Goal: Navigation & Orientation: Find specific page/section

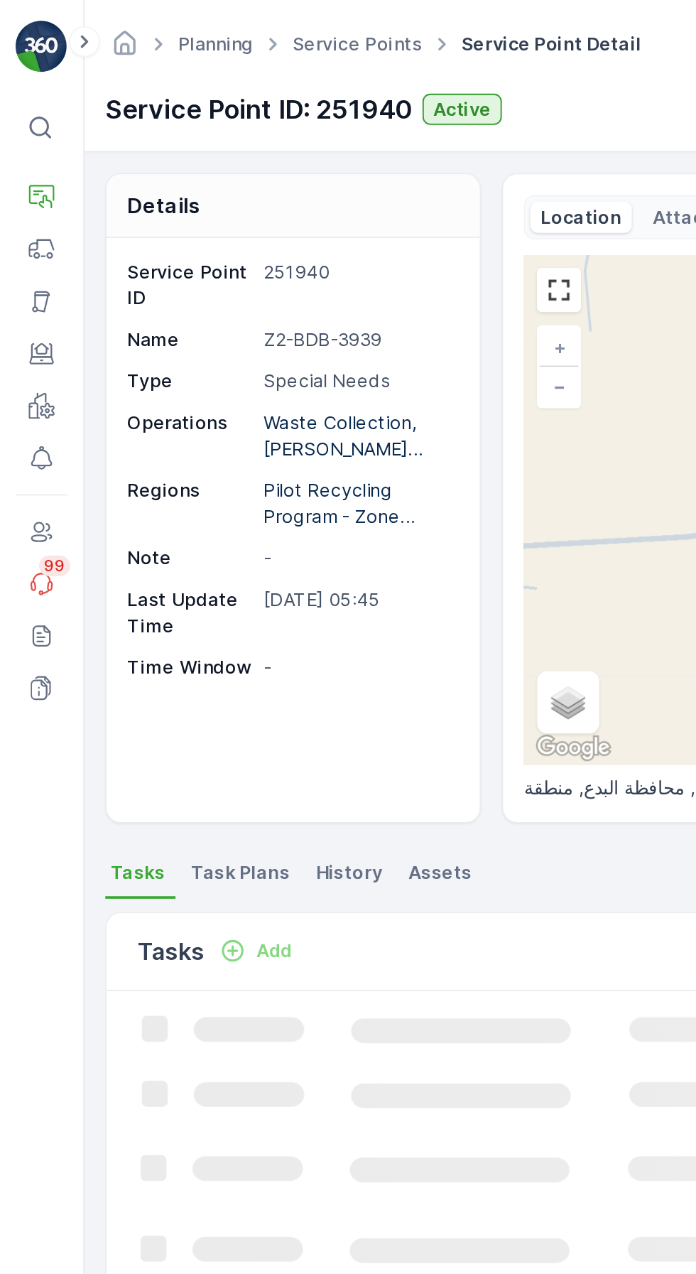
click at [33, 124] on button "Fleet" at bounding box center [23, 136] width 28 height 28
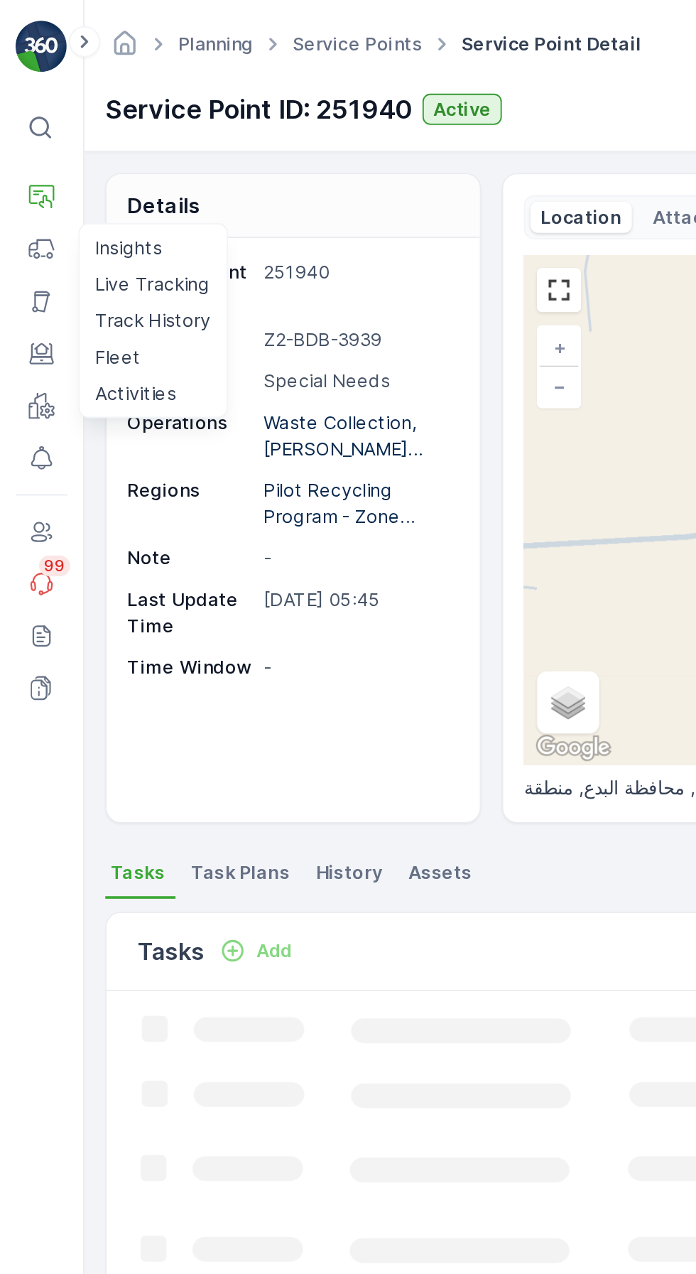
click at [92, 153] on p "Live Tracking" at bounding box center [83, 155] width 63 height 14
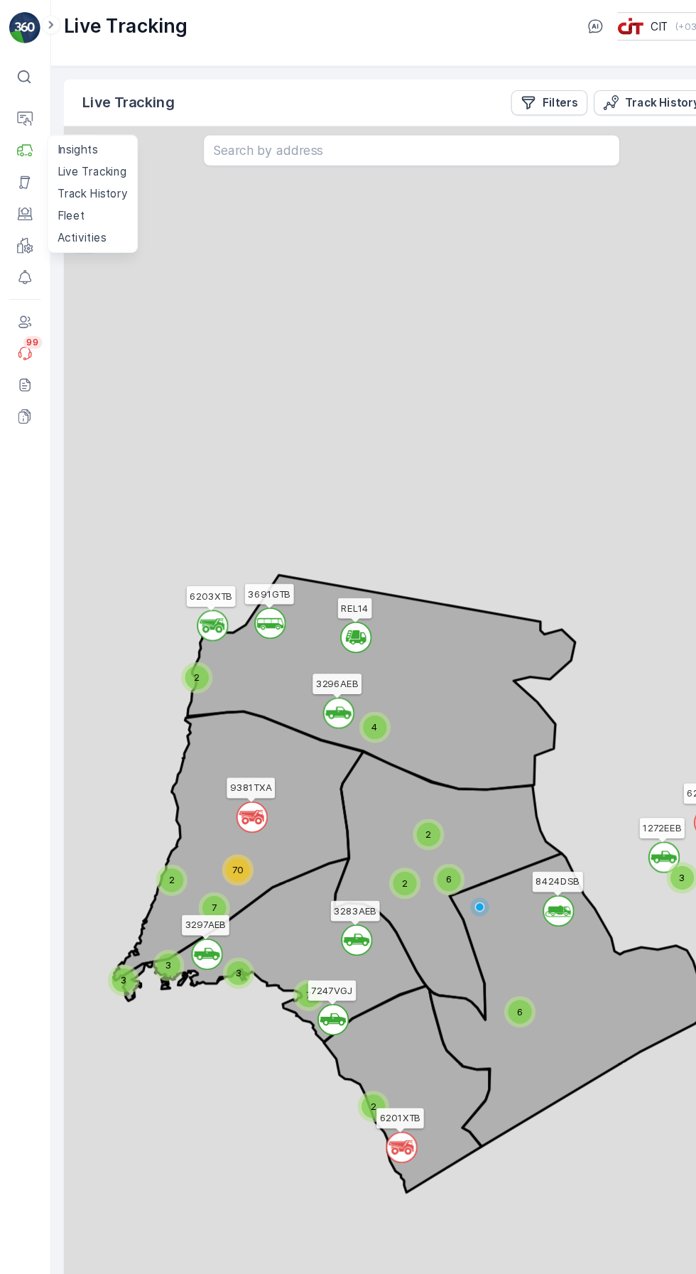
click at [495, 92] on p "Filters" at bounding box center [506, 93] width 32 height 14
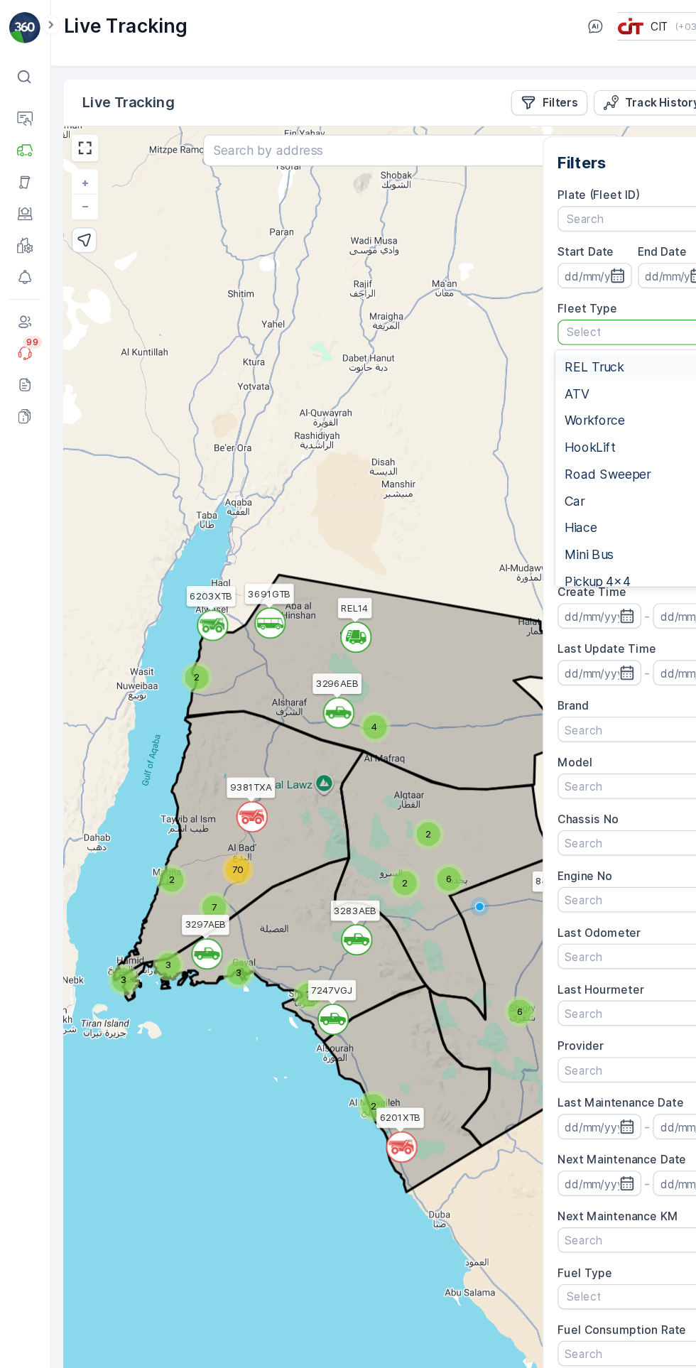
click at [548, 329] on span "REL Truck" at bounding box center [535, 331] width 53 height 13
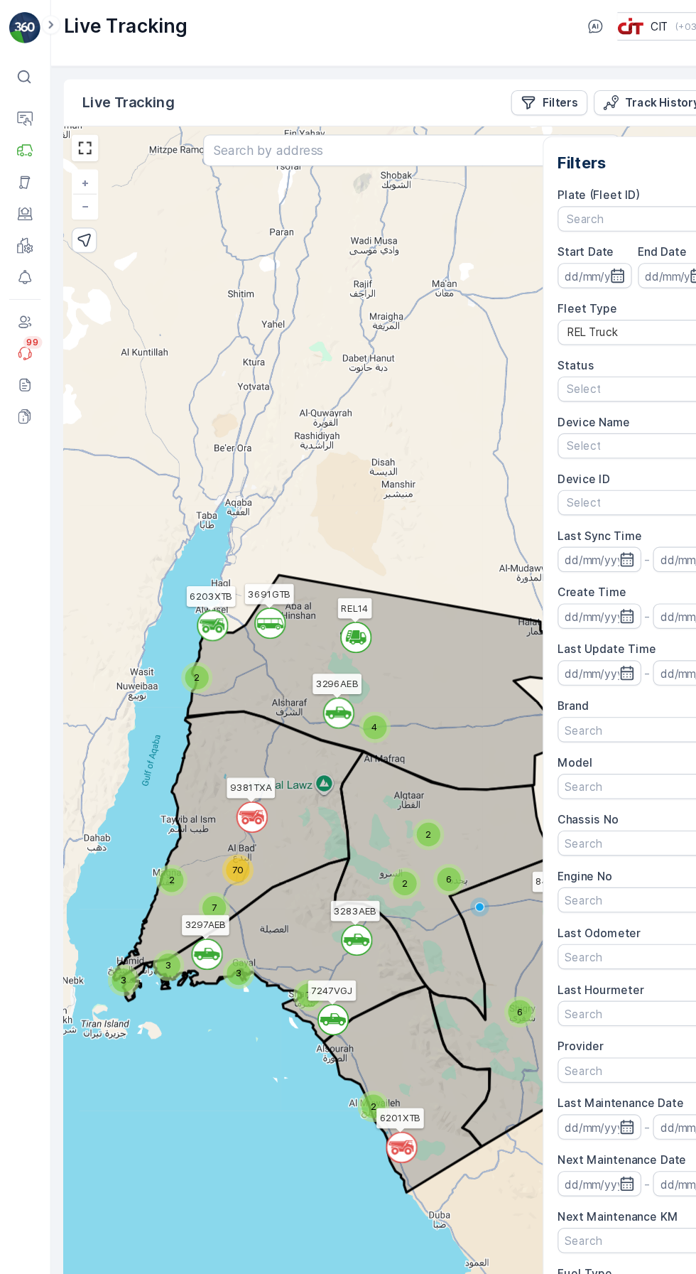
scroll to position [10, 0]
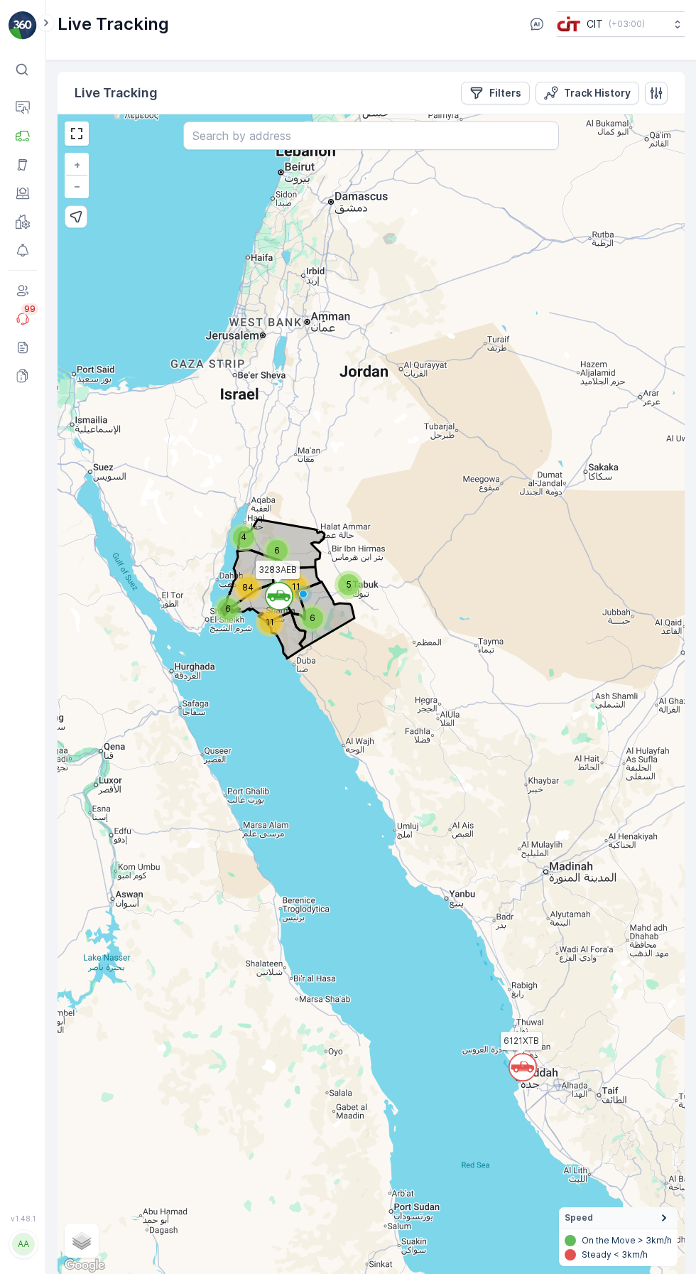
click at [505, 92] on p "Filters" at bounding box center [506, 93] width 32 height 14
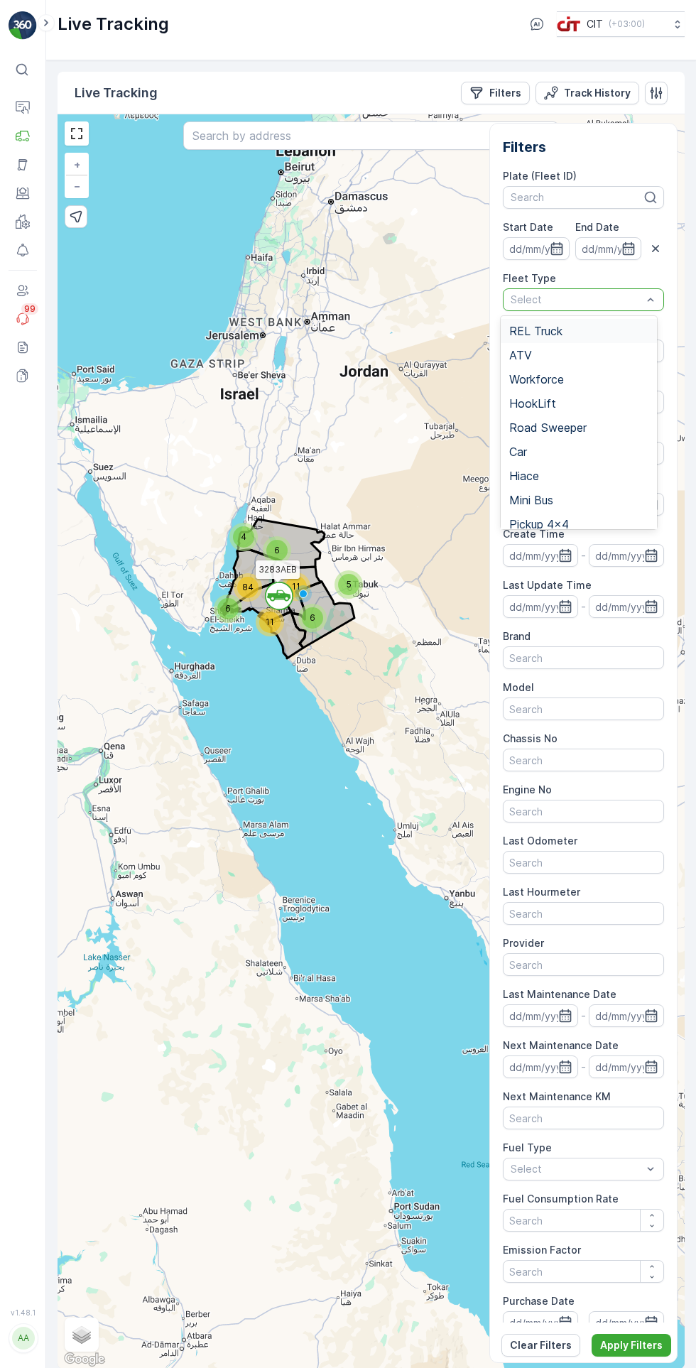
click at [586, 355] on div "ATV" at bounding box center [579, 355] width 140 height 13
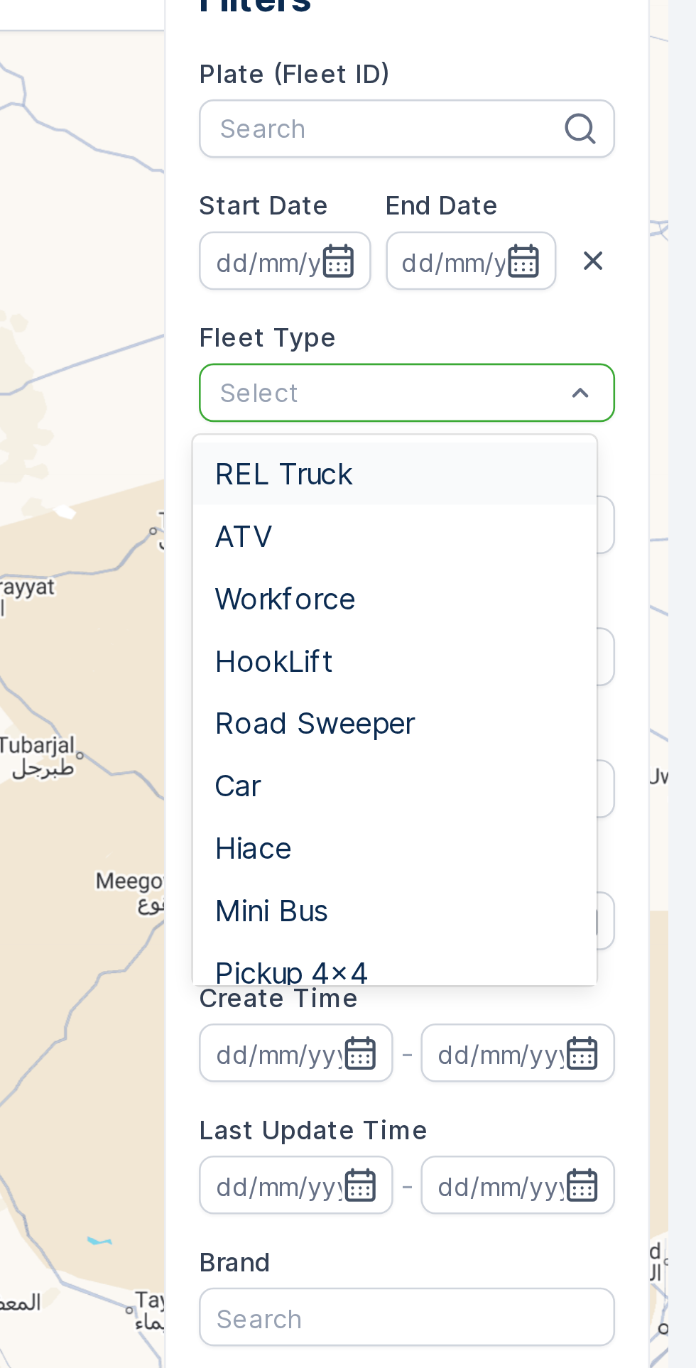
click at [576, 317] on div "REL Truck" at bounding box center [579, 321] width 140 height 13
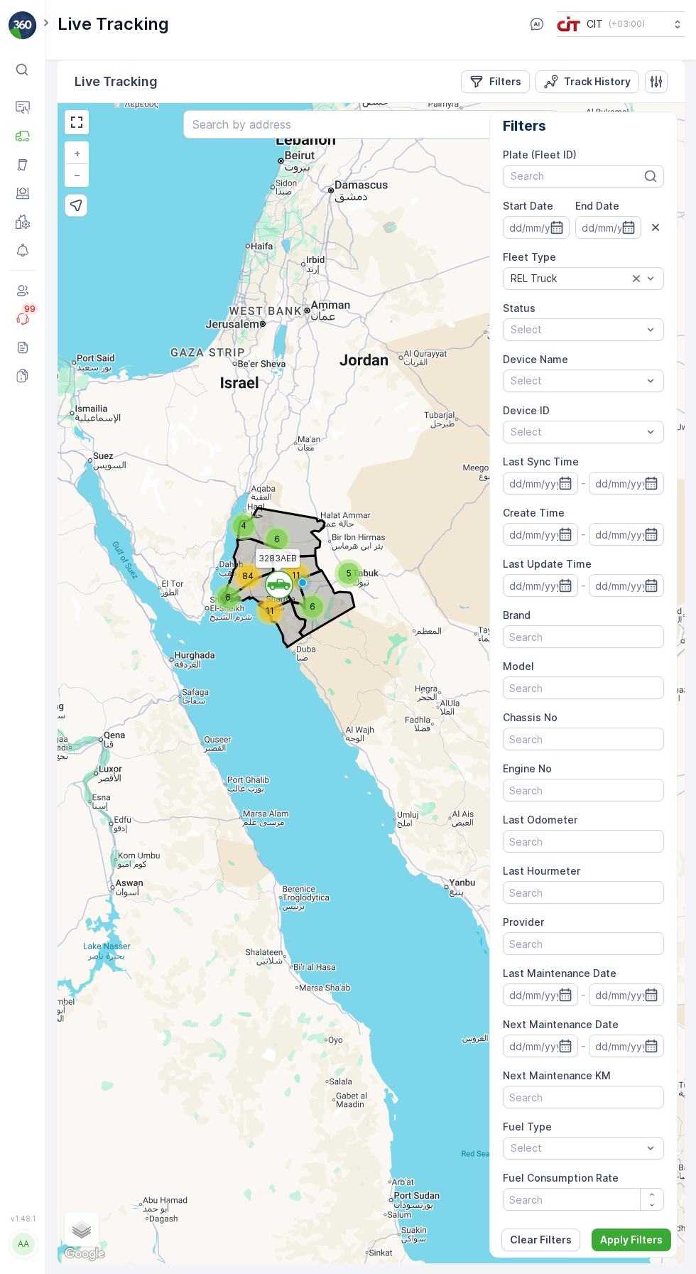
scroll to position [0, 0]
click at [634, 1247] on p "Apply Filters" at bounding box center [631, 1240] width 63 height 14
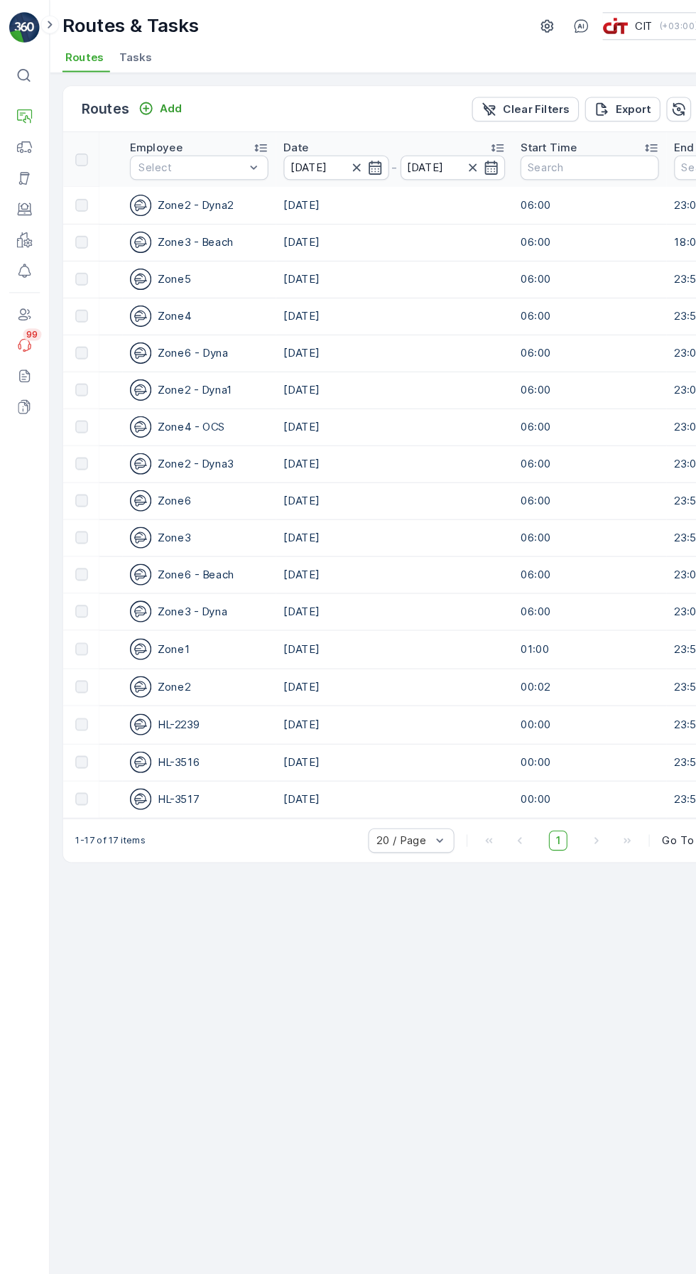
scroll to position [0, 407]
click at [326, 153] on icon "button" at bounding box center [326, 154] width 7 height 7
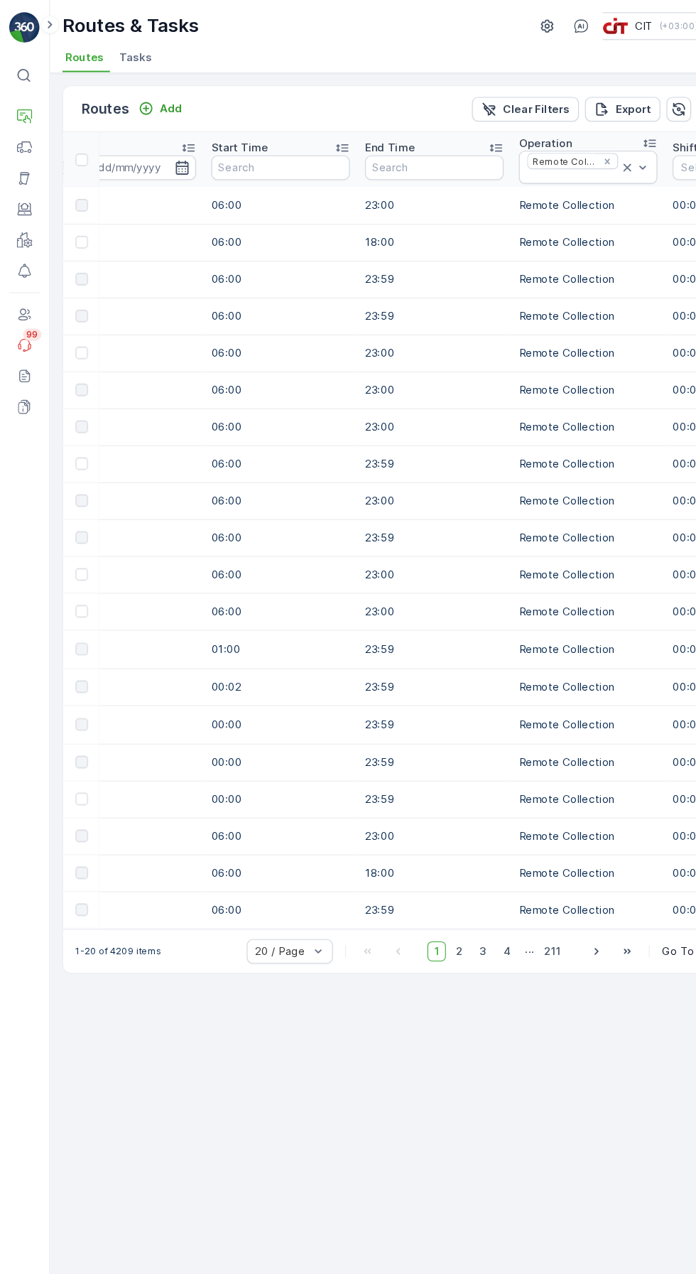
scroll to position [0, 755]
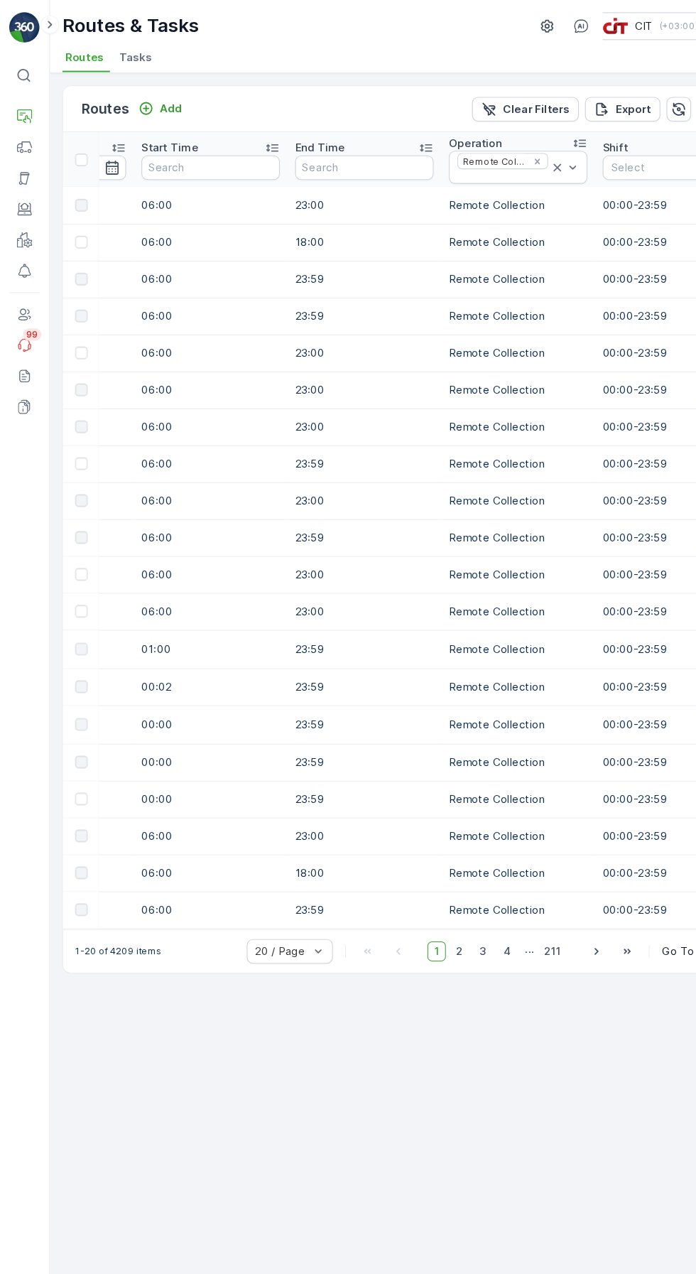
click at [501, 135] on div "Operation" at bounding box center [479, 132] width 128 height 14
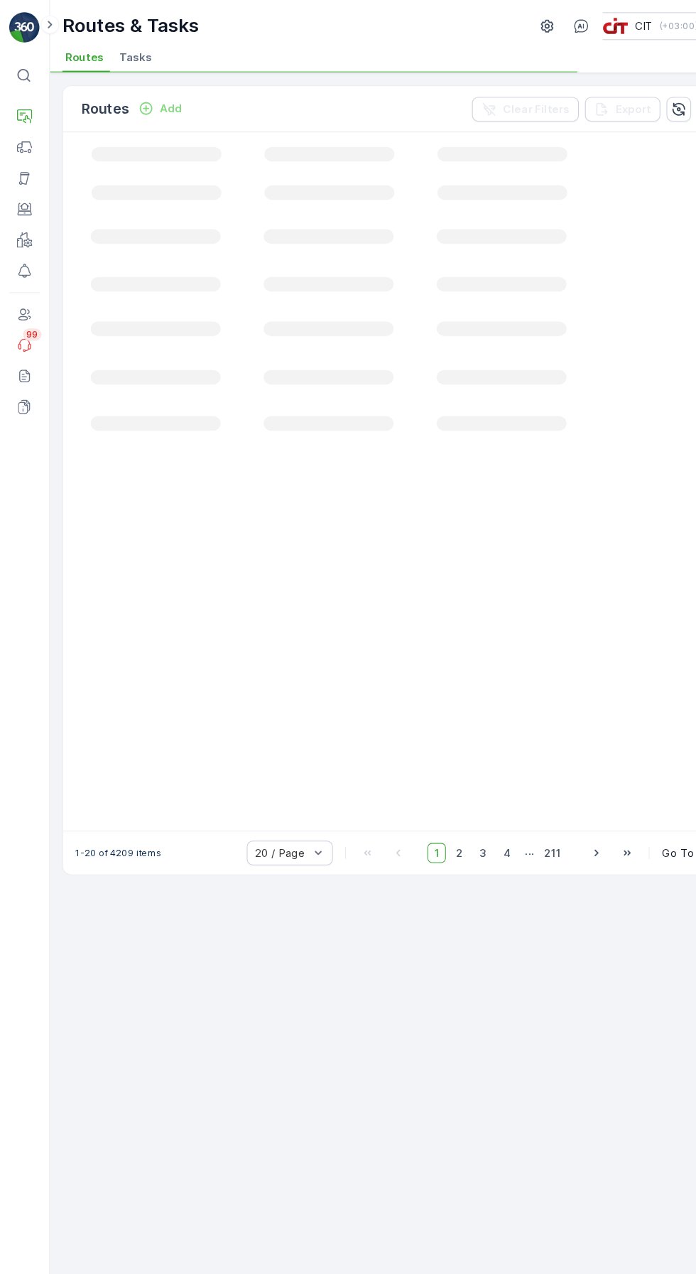
scroll to position [0, 737]
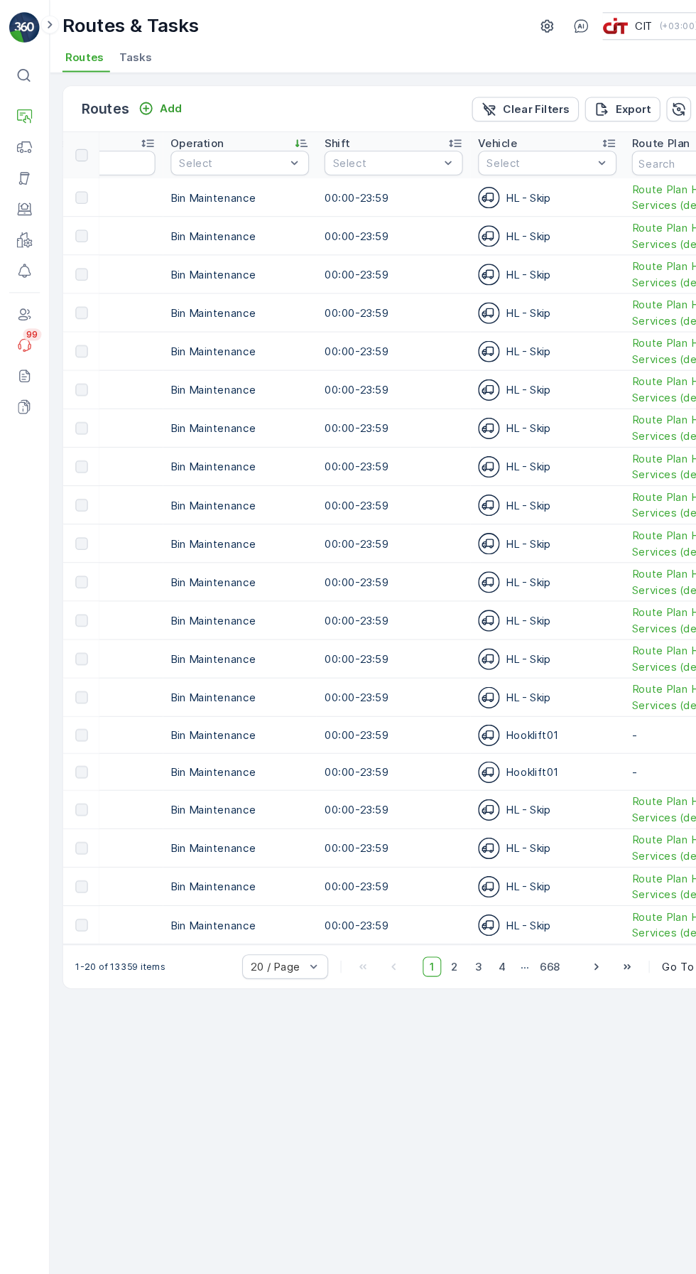
scroll to position [0, 1017]
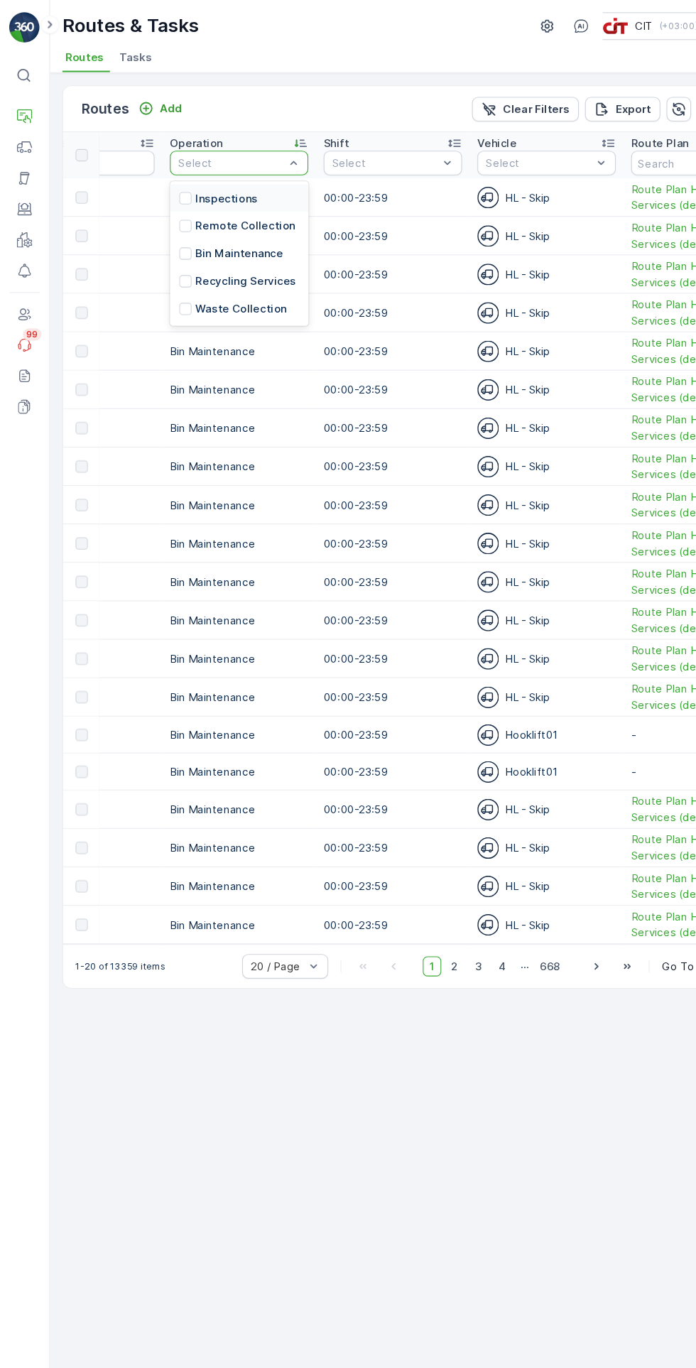
click at [241, 285] on p "Waste Collection" at bounding box center [222, 286] width 85 height 14
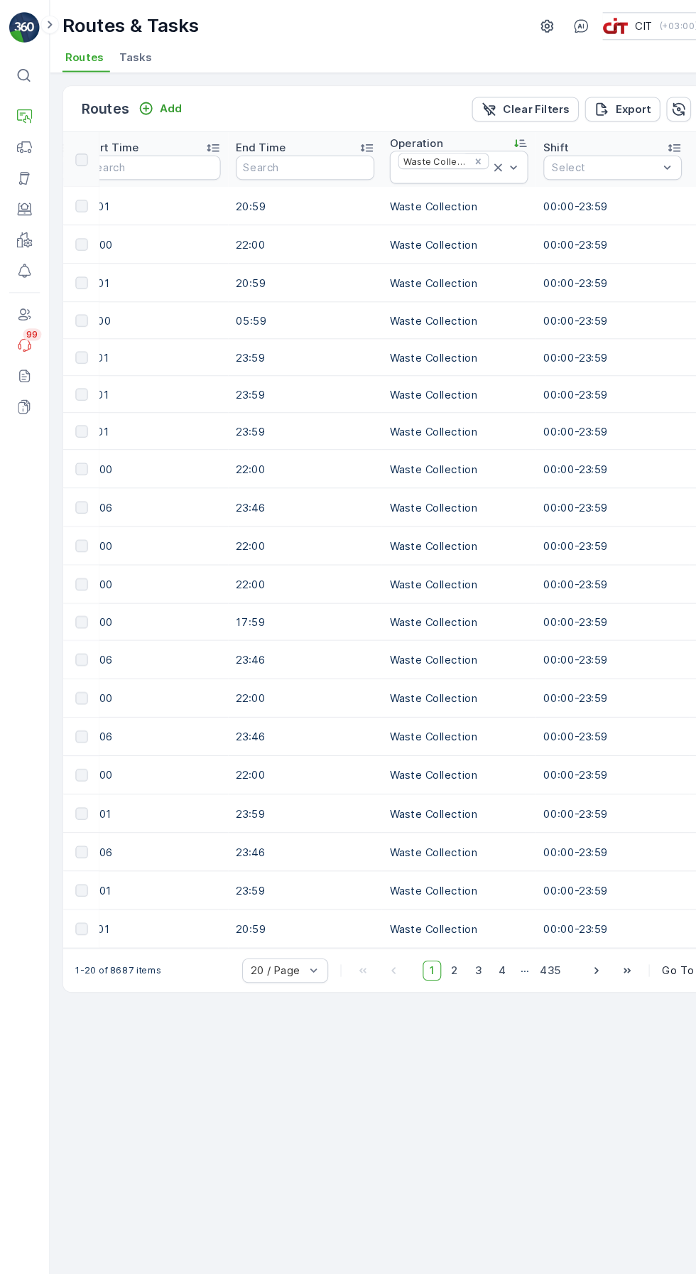
scroll to position [0, 811]
click at [468, 131] on div "Operation" at bounding box center [424, 132] width 128 height 14
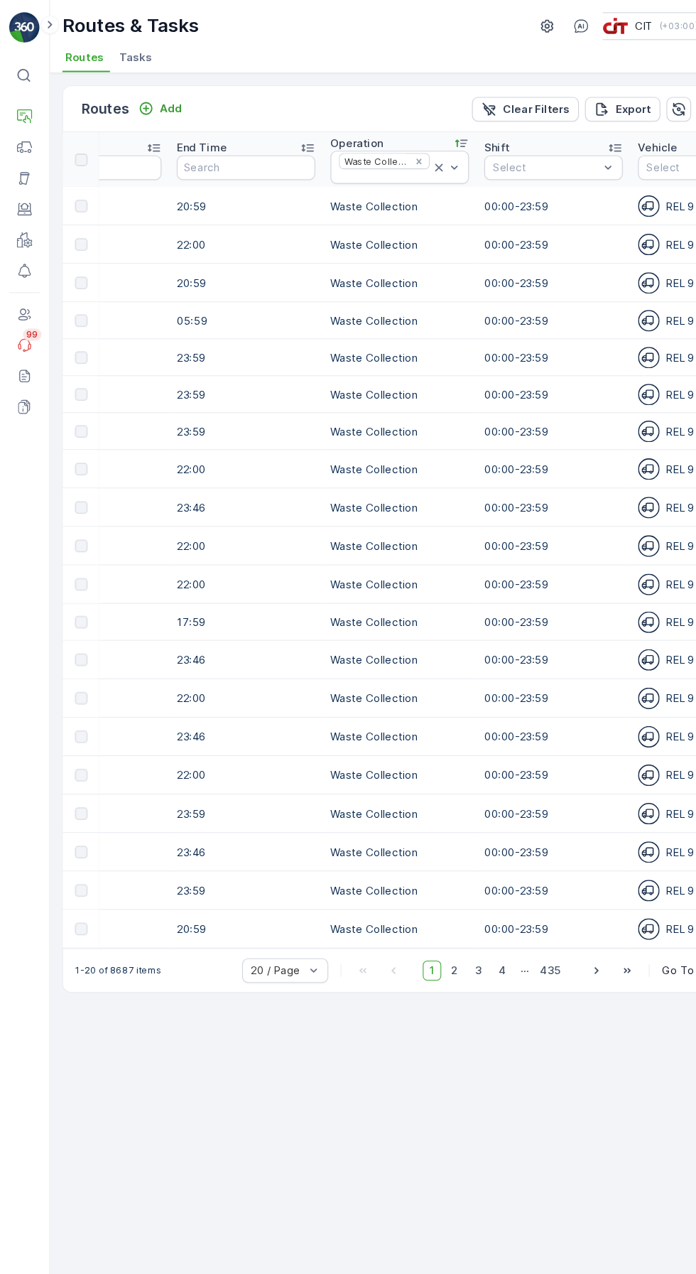
scroll to position [0, 926]
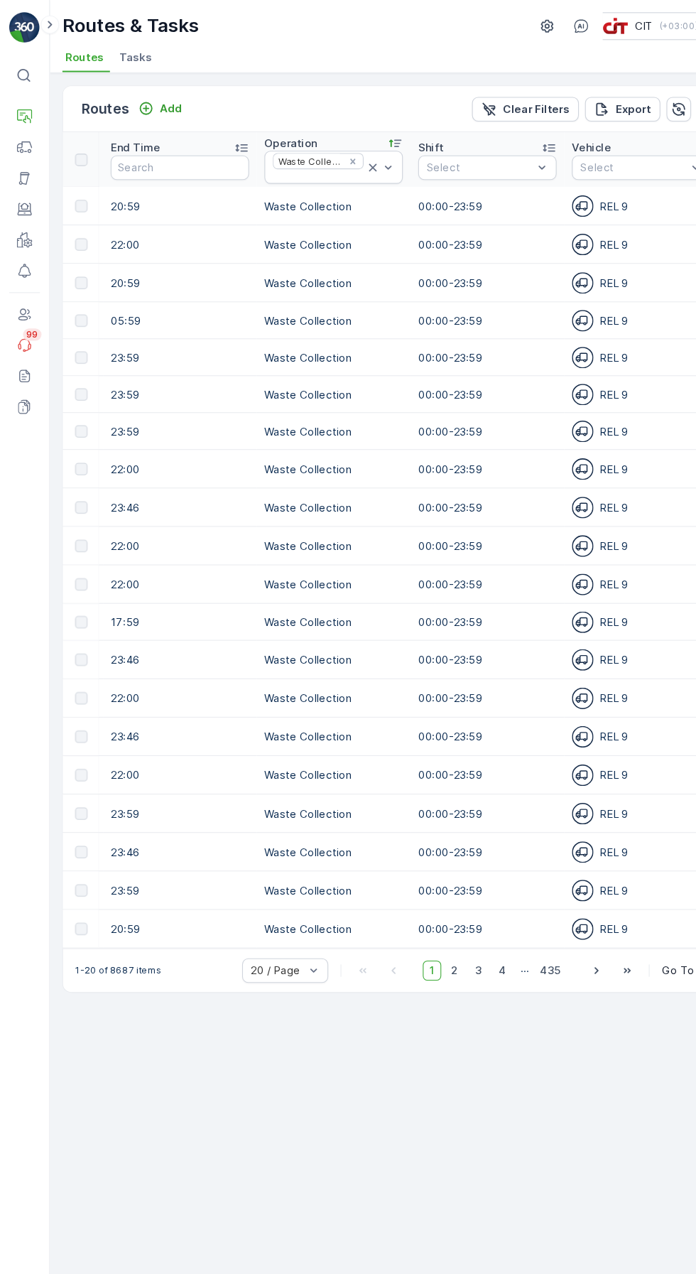
click at [364, 134] on icon at bounding box center [365, 132] width 11 height 7
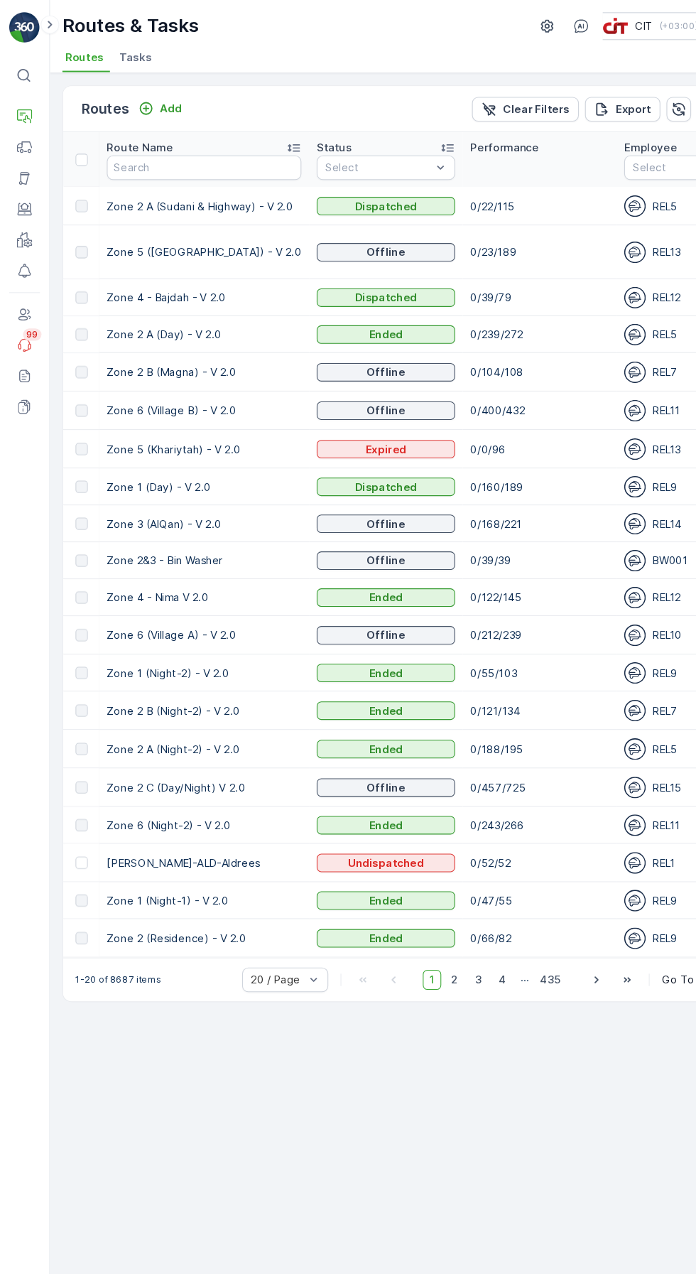
click at [424, 896] on span "2" at bounding box center [420, 905] width 19 height 18
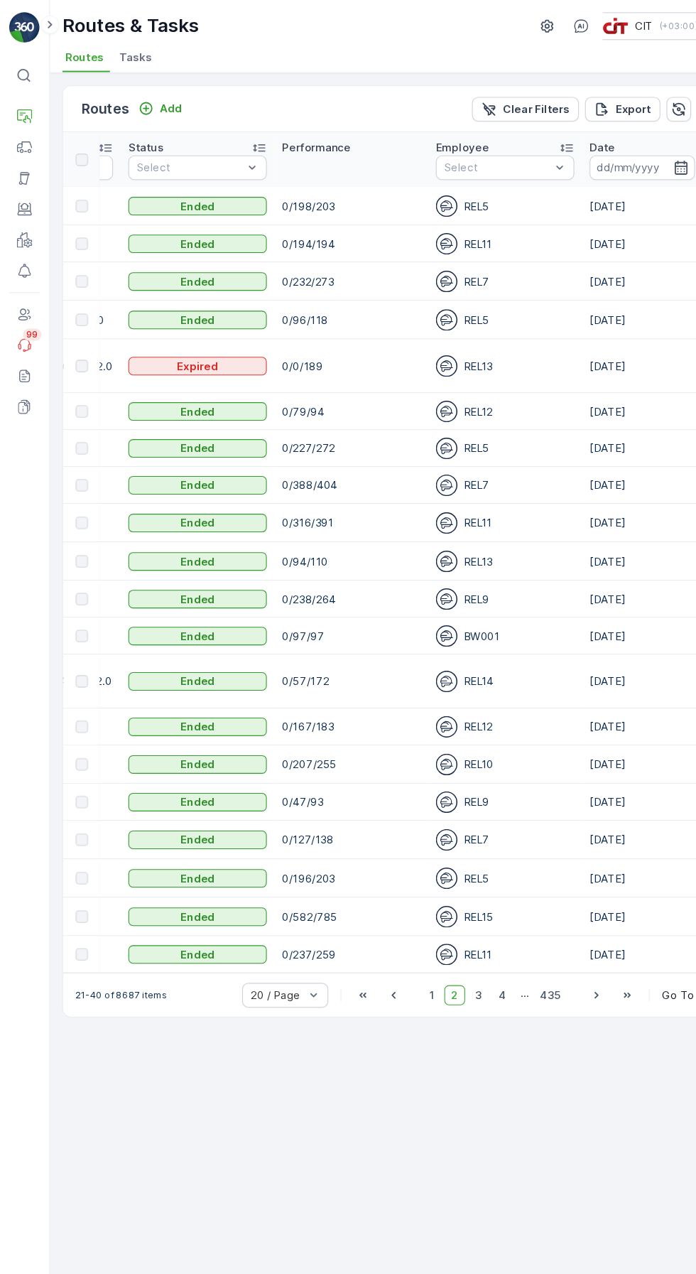
scroll to position [0, 174]
click at [404, 910] on span "1" at bounding box center [399, 919] width 17 height 18
